Goal: Find specific page/section: Find specific page/section

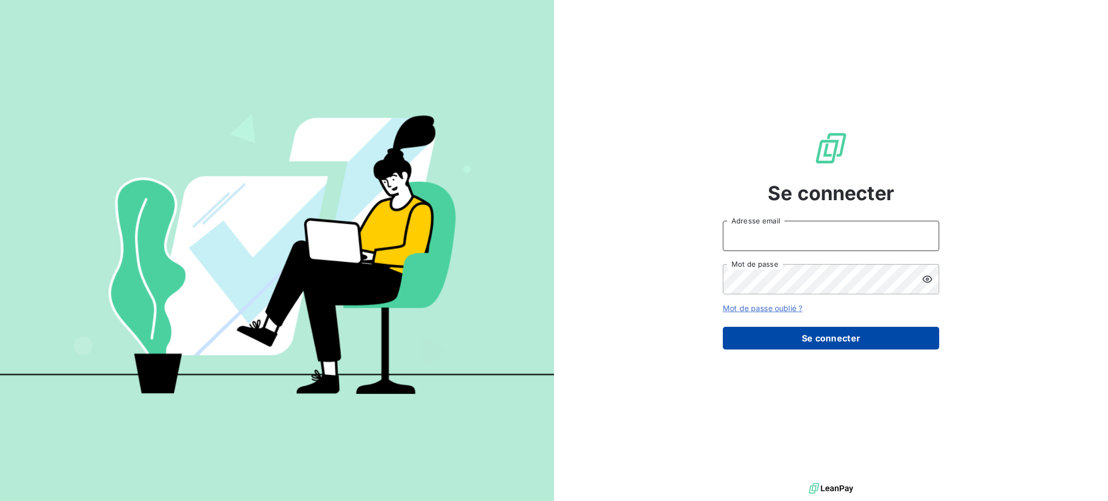
type input "[EMAIL_ADDRESS][DOMAIN_NAME]"
click at [805, 335] on button "Se connecter" at bounding box center [831, 338] width 216 height 23
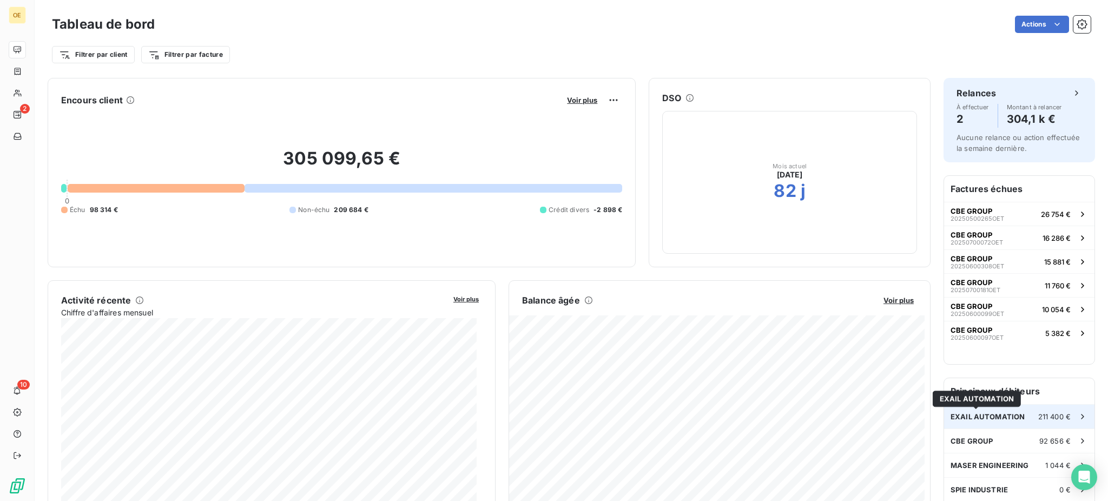
click at [978, 415] on span "EXAIL AUTOMATION" at bounding box center [988, 416] width 74 height 9
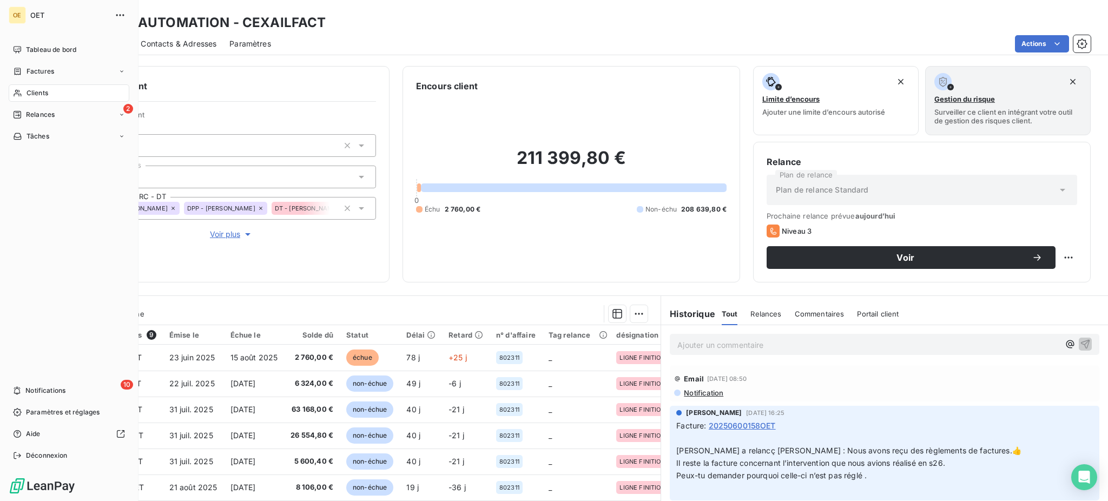
click at [42, 94] on span "Clients" at bounding box center [38, 93] width 22 height 10
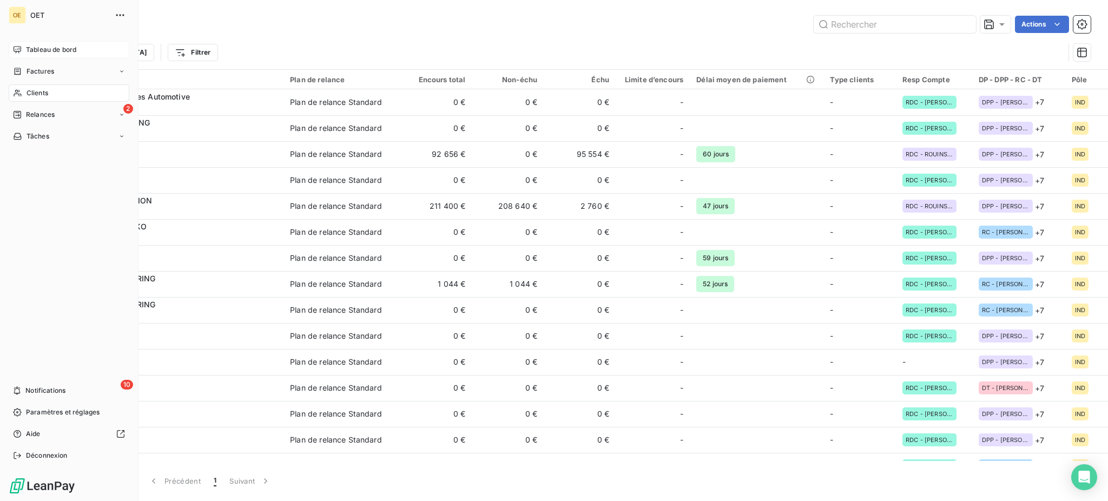
click at [38, 47] on span "Tableau de bord" at bounding box center [51, 50] width 50 height 10
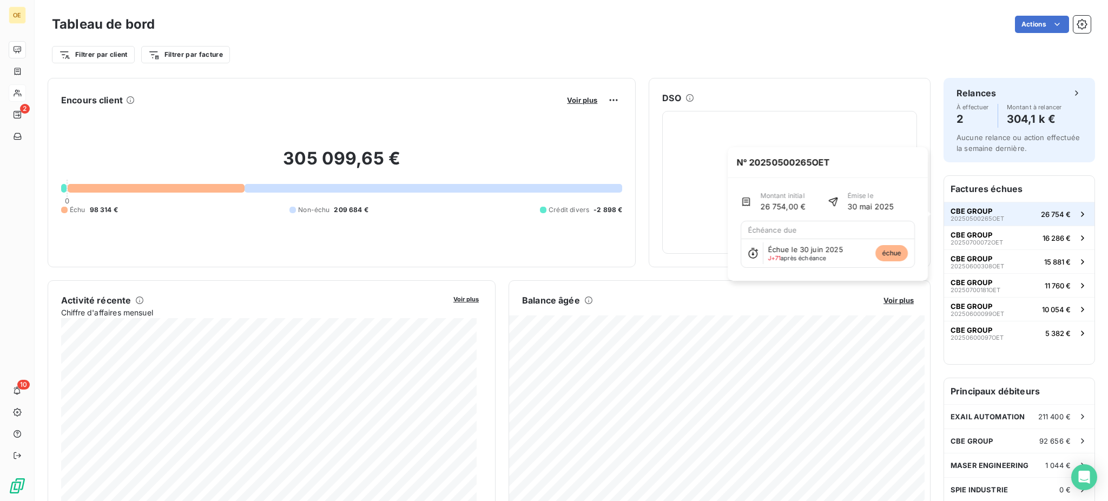
click at [951, 211] on span "CBE GROUP" at bounding box center [972, 211] width 42 height 9
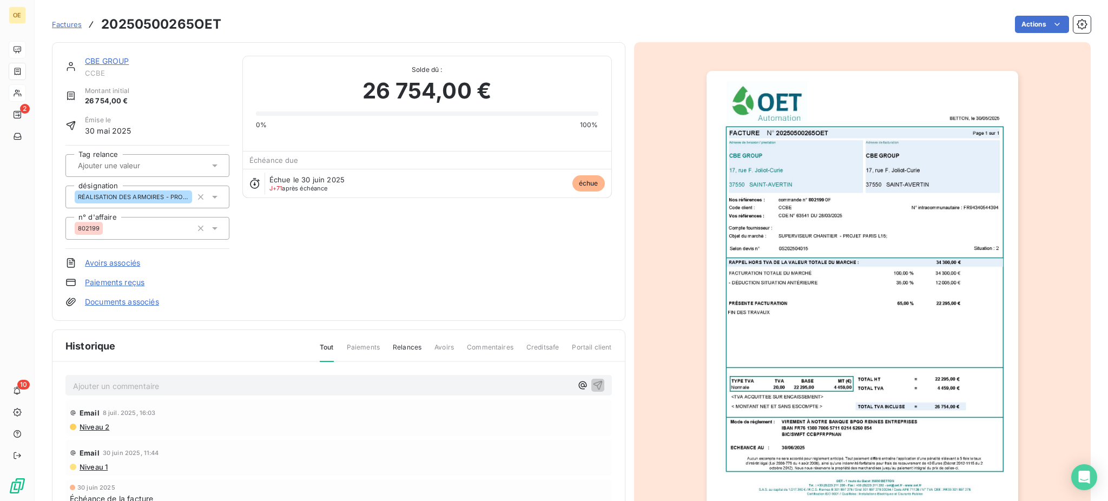
click at [104, 58] on link "CBE GROUP" at bounding box center [107, 60] width 44 height 9
